Goal: Entertainment & Leisure: Browse casually

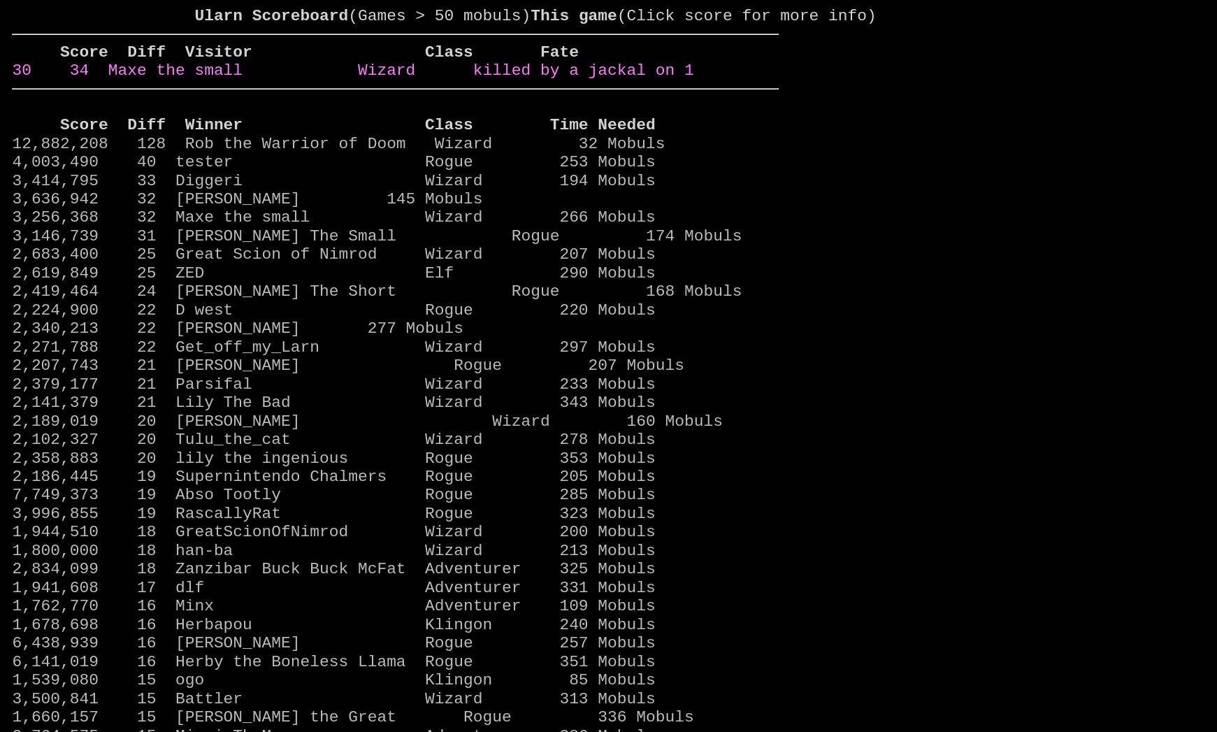
click at [662, 80] on link "30 34 Maxe the small Wizard killed by a jackal on 1" at bounding box center [352, 70] width 681 height 18
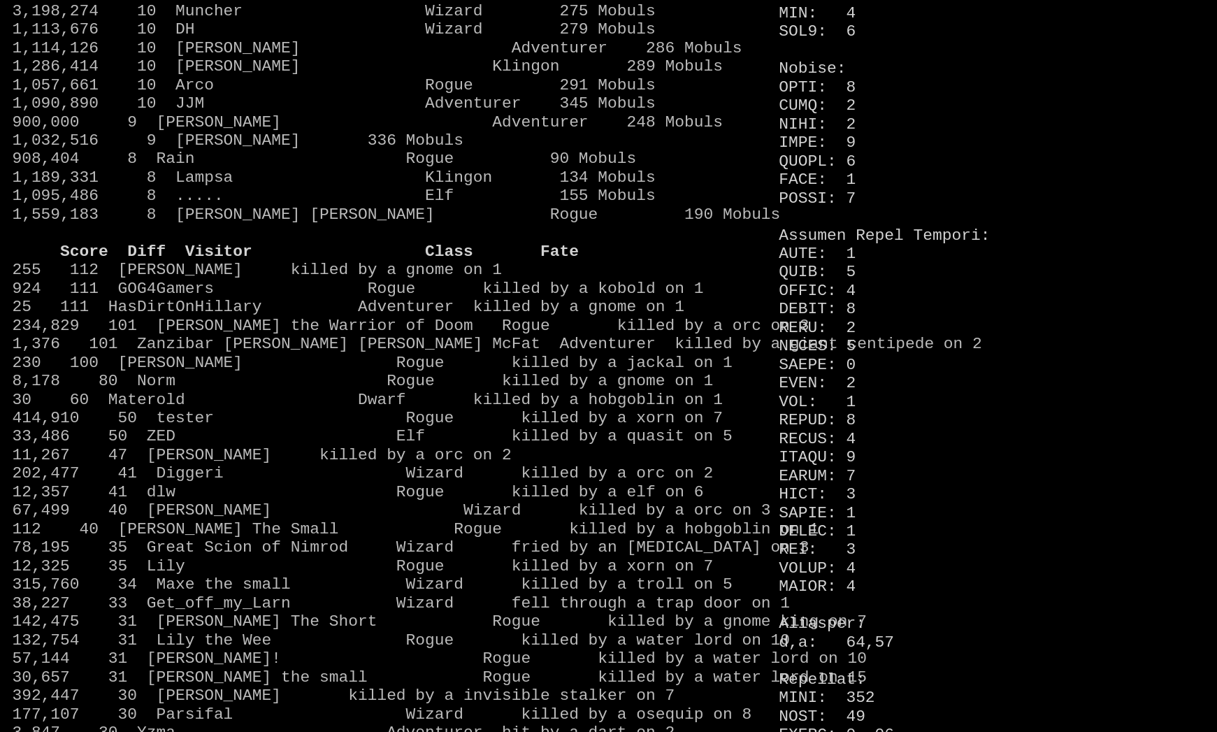
scroll to position [1243, 0]
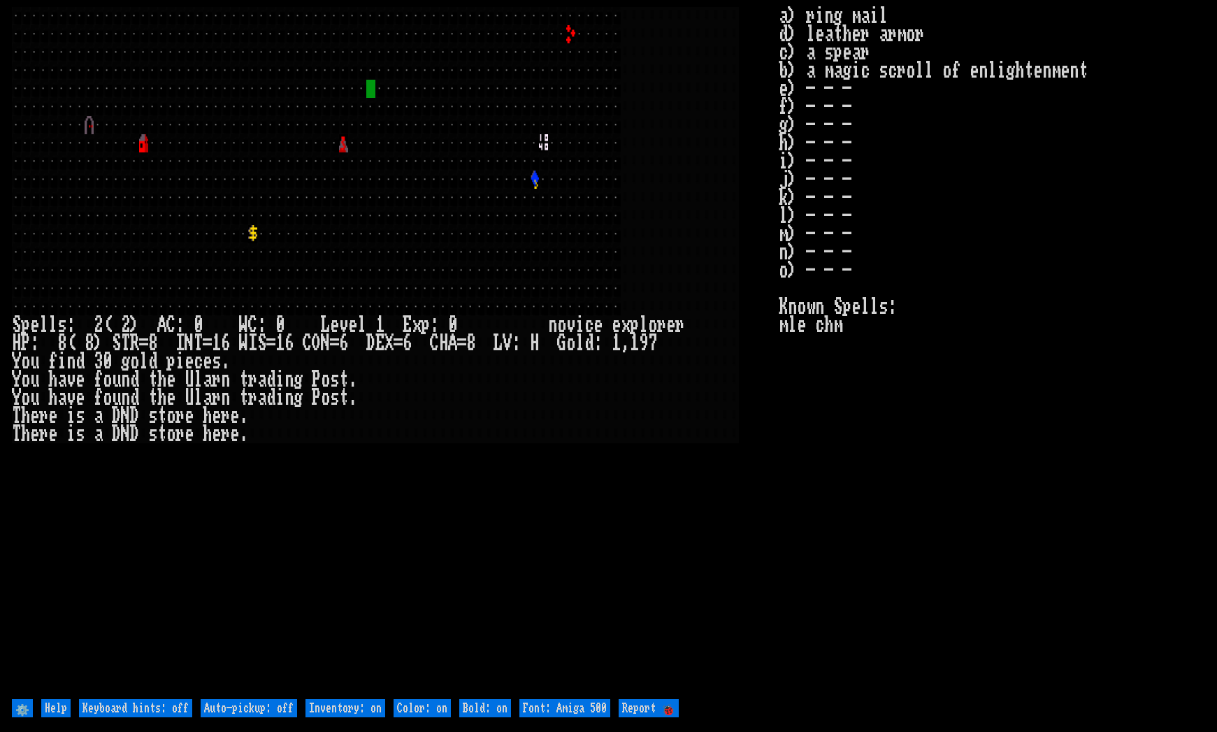
click at [662, 489] on larn at bounding box center [395, 351] width 767 height 688
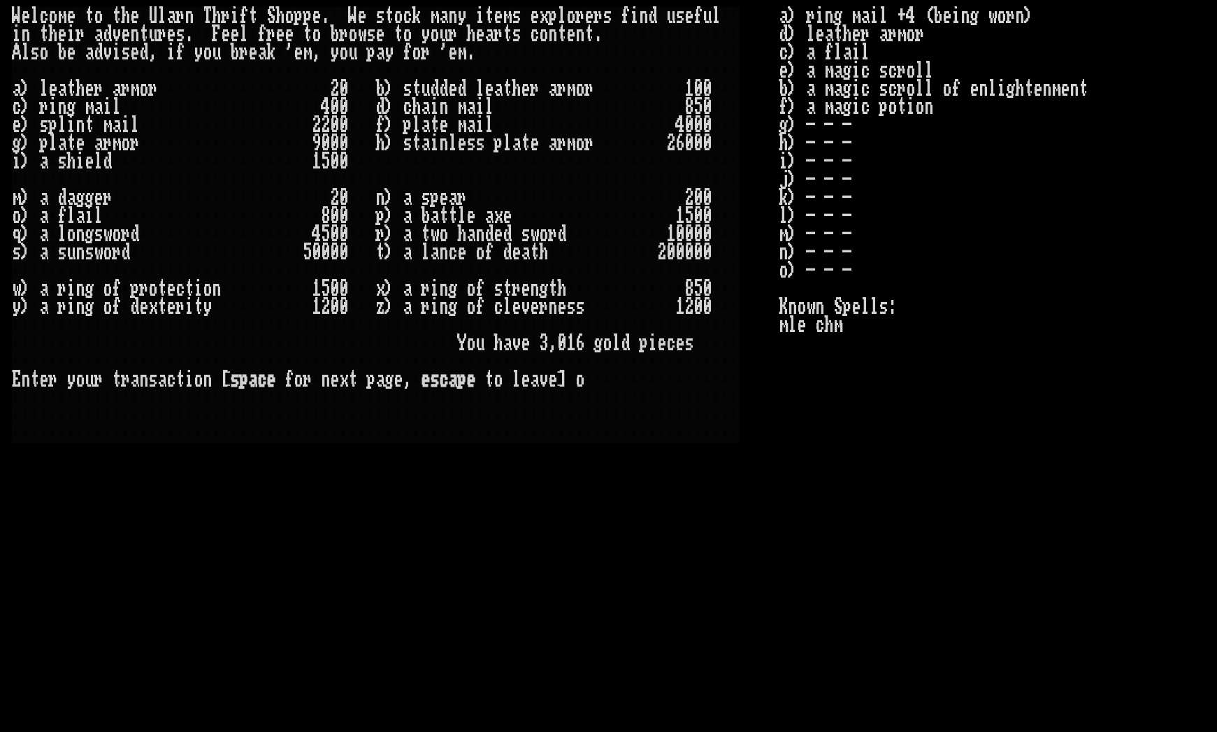
click at [646, 511] on larn "W e l c o m e t o t h e U l a r n T h r i f t S [PERSON_NAME] . W e s t o c k m…" at bounding box center [395, 351] width 767 height 688
